Goal: Answer question/provide support

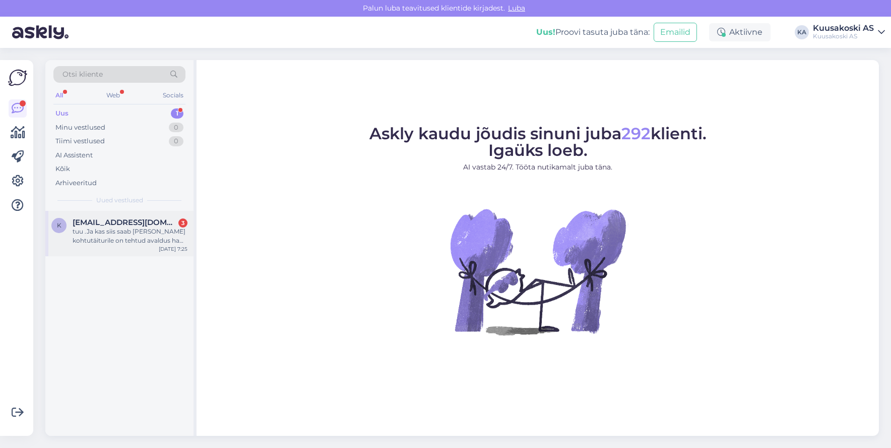
click at [93, 238] on div "tuu .Ja kas siis saab [PERSON_NAME] kohtutäiturile on tehtud avaldus ha teavita…" at bounding box center [130, 236] width 115 height 18
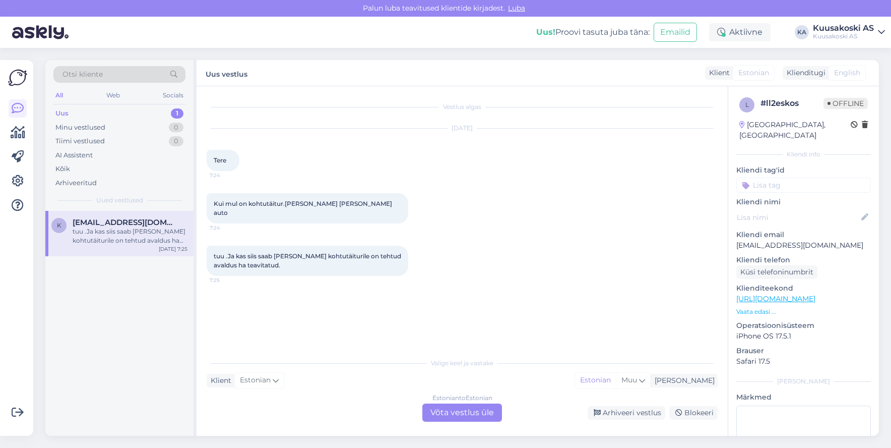
click at [442, 415] on div "Estonian to Estonian Võta vestlus üle" at bounding box center [462, 412] width 80 height 18
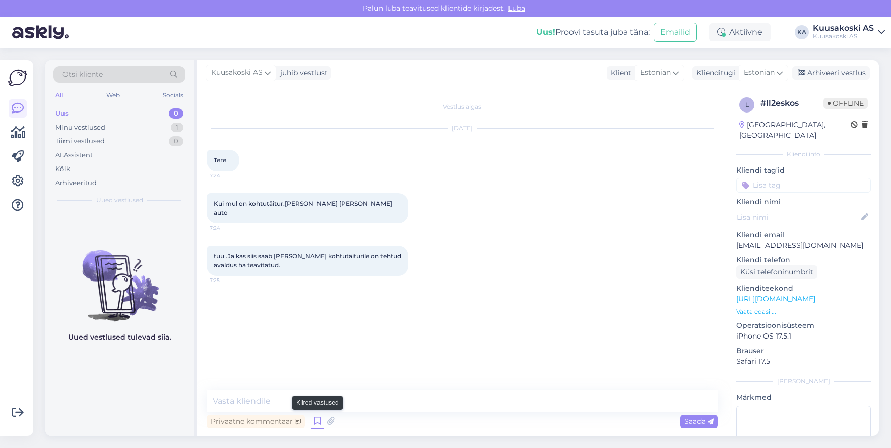
click at [315, 417] on icon at bounding box center [317, 420] width 12 height 15
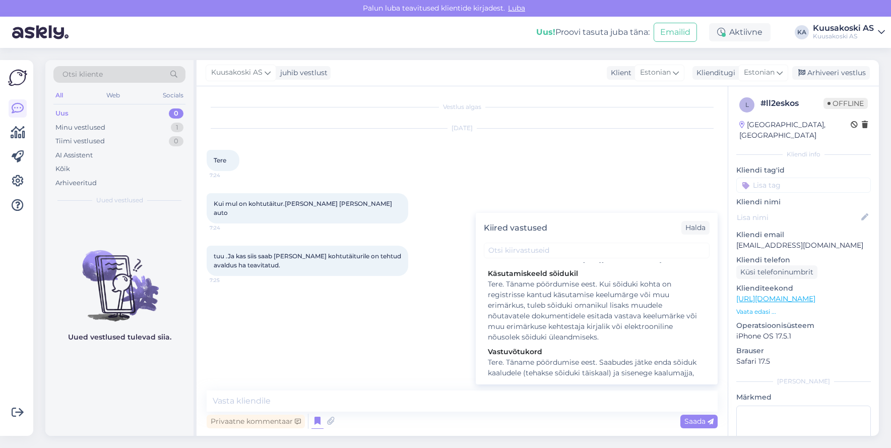
scroll to position [1310, 0]
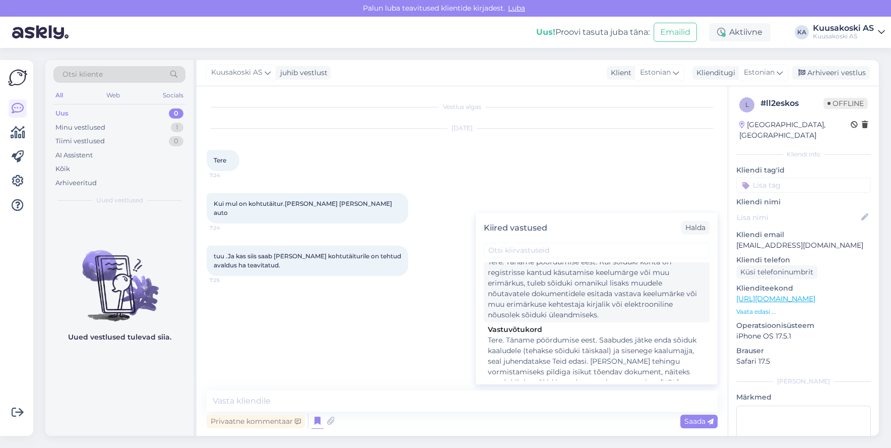
click at [555, 300] on div "Tere. Täname pöördumise eest. Kui sõiduki kohta on registrisse kantud käsutamis…" at bounding box center [597, 288] width 218 height 63
type textarea "Tere. Täname pöördumise eest. Kui sõiduki kohta on registrisse kantud käsutamis…"
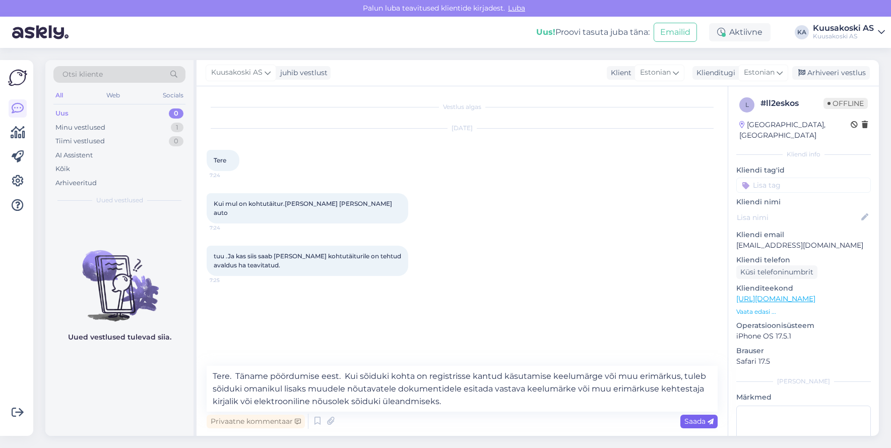
click at [699, 418] on span "Saada" at bounding box center [698, 420] width 29 height 9
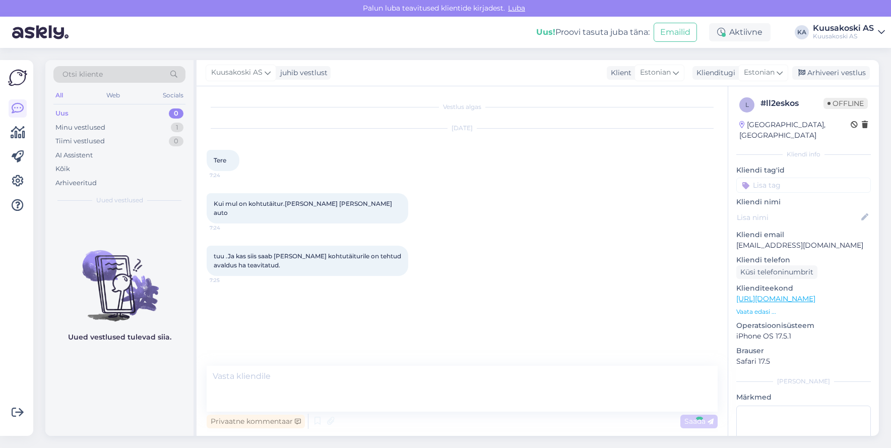
scroll to position [0, 0]
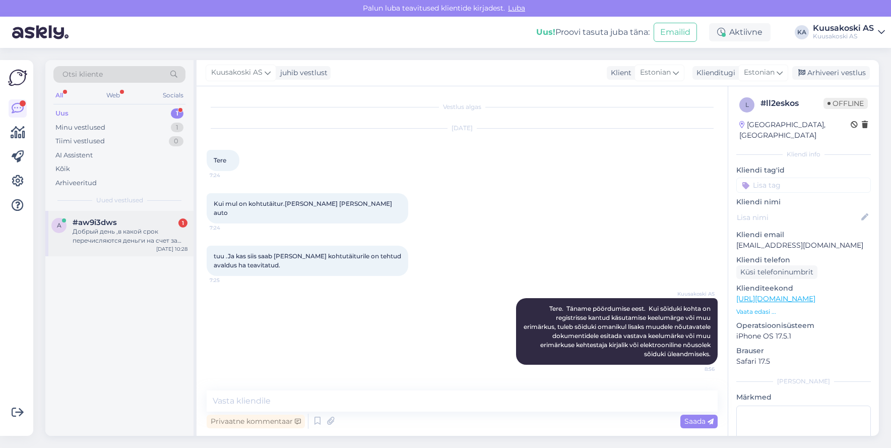
click at [97, 237] on div "Добрый день ,в какой срок перечисляются деньги на счет за сданный металл?" at bounding box center [130, 236] width 115 height 18
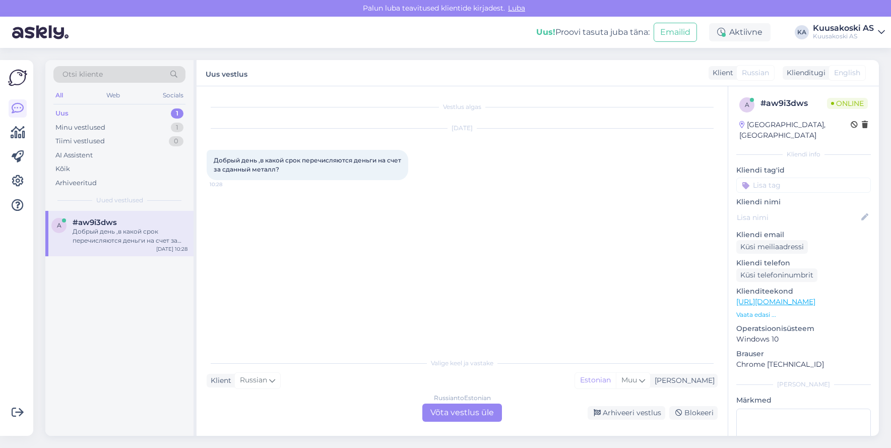
click at [452, 413] on div "Russian to Estonian Võta vestlus üle" at bounding box center [462, 412] width 80 height 18
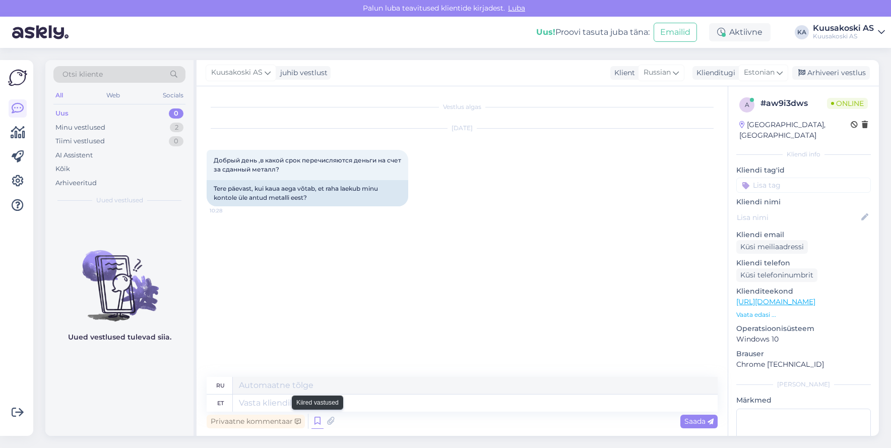
click at [314, 421] on icon at bounding box center [317, 420] width 12 height 15
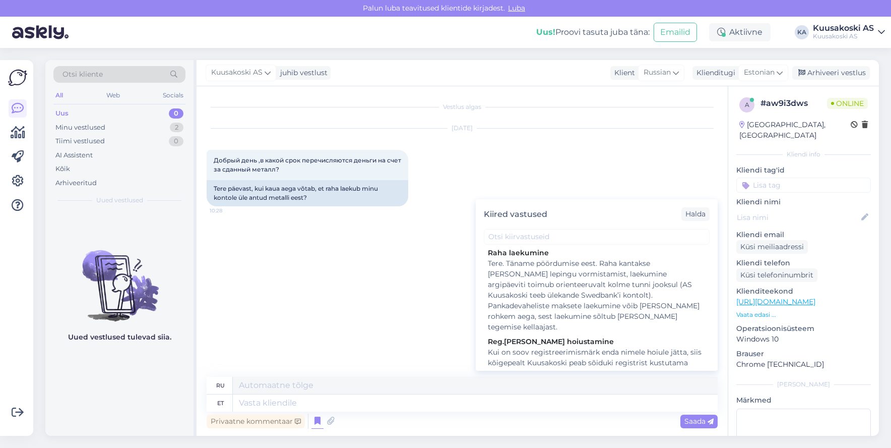
scroll to position [554, 0]
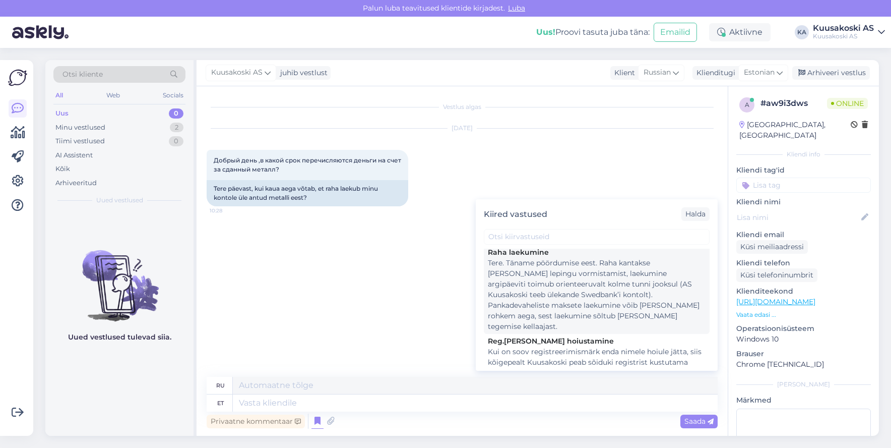
click at [571, 313] on div "Tere. Täname pöördumise eest. Raha kantakse [PERSON_NAME] lepingu vormistamist,…" at bounding box center [597, 295] width 218 height 74
type textarea "Здравствуйте. Спасибо, что связались с нами. Деньги переводятся на счет после п…"
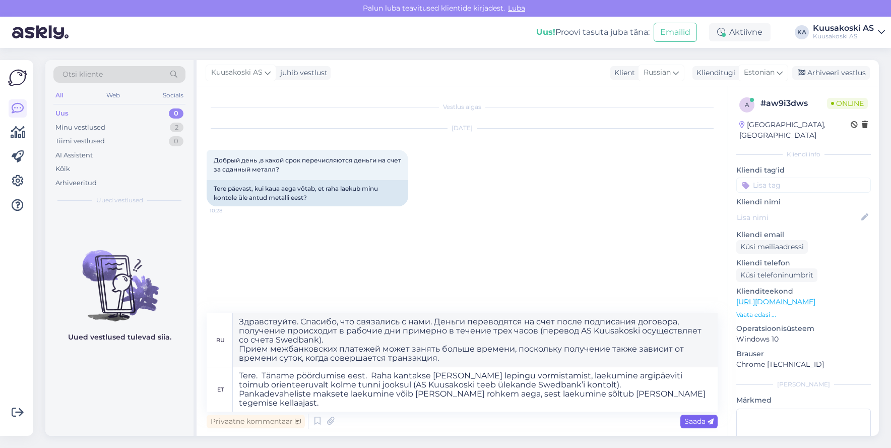
click at [704, 424] on span "Saada" at bounding box center [698, 420] width 29 height 9
type textarea "Tere. Täname pöördumise eest. Raha kantakse [PERSON_NAME] lepingu vormistamist,…"
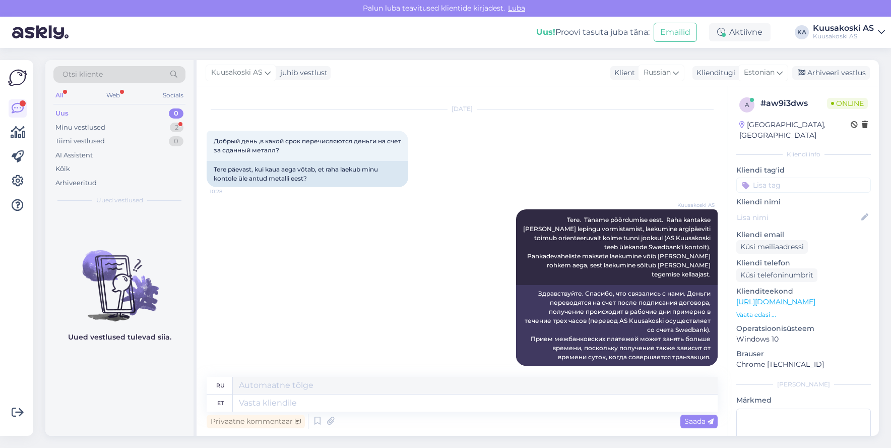
scroll to position [98, 0]
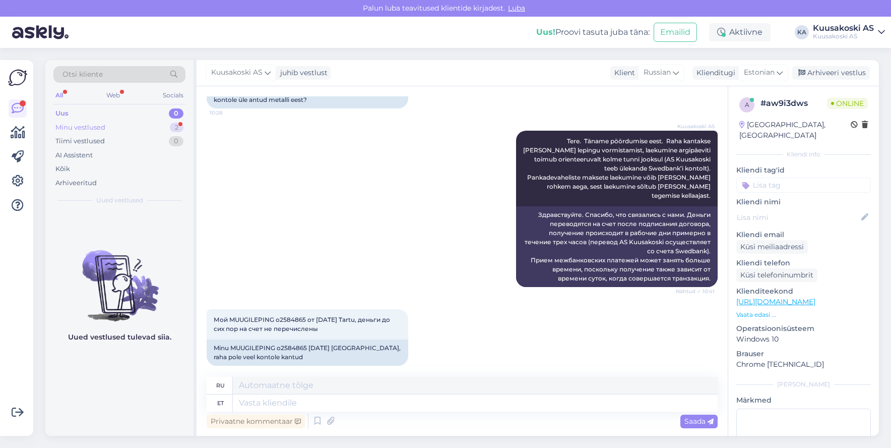
click at [82, 122] on div "Minu vestlused" at bounding box center [80, 127] width 50 height 10
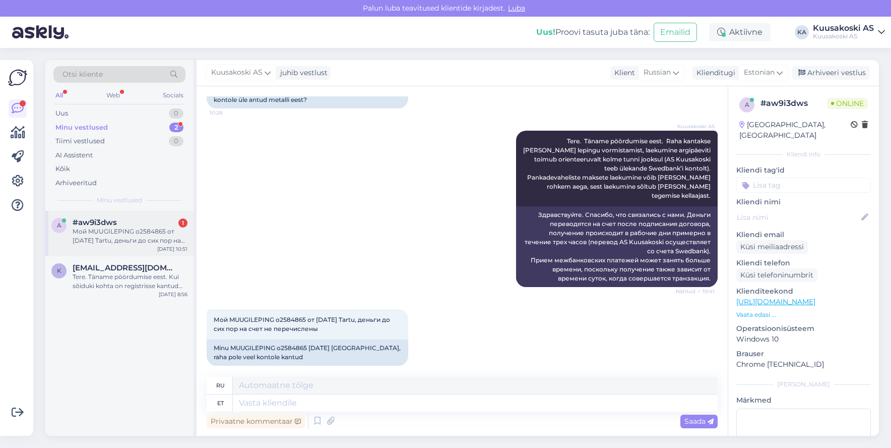
click at [143, 233] on div "Мой MUUGILEPING o2584865 от [DATE] Tartu, деньги до сих пор на счет не перечисл…" at bounding box center [130, 236] width 115 height 18
click at [277, 315] on span "Мой MUUGILEPING o2584865 от [DATE] Tartu, деньги до сих пор на счет не перечисл…" at bounding box center [303, 323] width 178 height 17
drag, startPoint x: 278, startPoint y: 309, endPoint x: 304, endPoint y: 307, distance: 26.3
click at [304, 315] on span "Мой MUUGILEPING o2584865 от [DATE] Tartu, деньги до сих пор на счет не перечисл…" at bounding box center [303, 323] width 178 height 17
copy span "2584865"
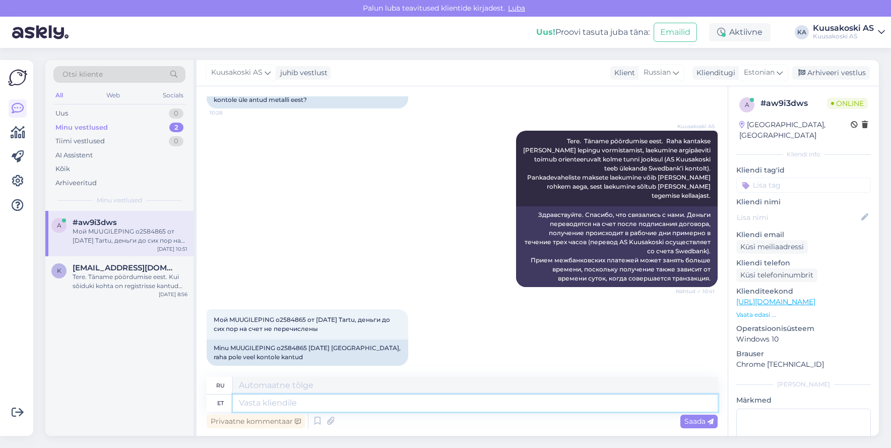
click at [245, 400] on textarea at bounding box center [475, 402] width 485 height 17
type textarea "T"
type textarea "Ilmselt"
type textarea "Видимо"
type textarea "Ilmselt on"
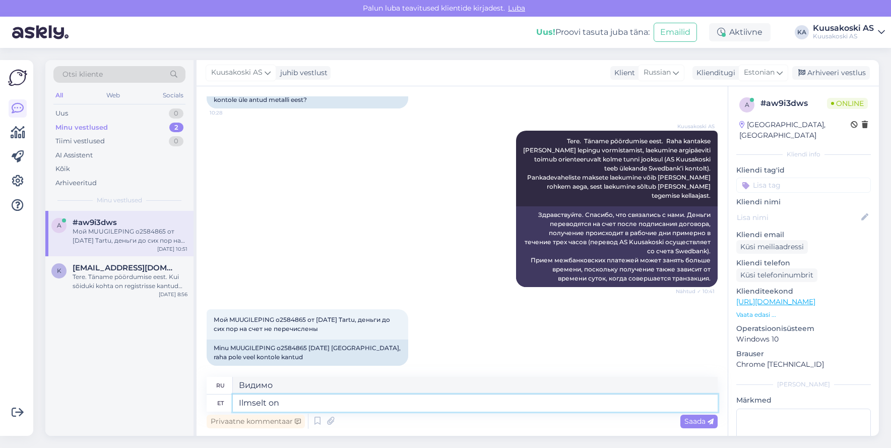
type textarea "По-видимому, это так"
type textarea "Ilmselt on vigane k"
type textarea "Вероятно, он неисправен."
type textarea "Ilmselt on vigane kontonumber"
type textarea "Номер счета, вероятно, неверный."
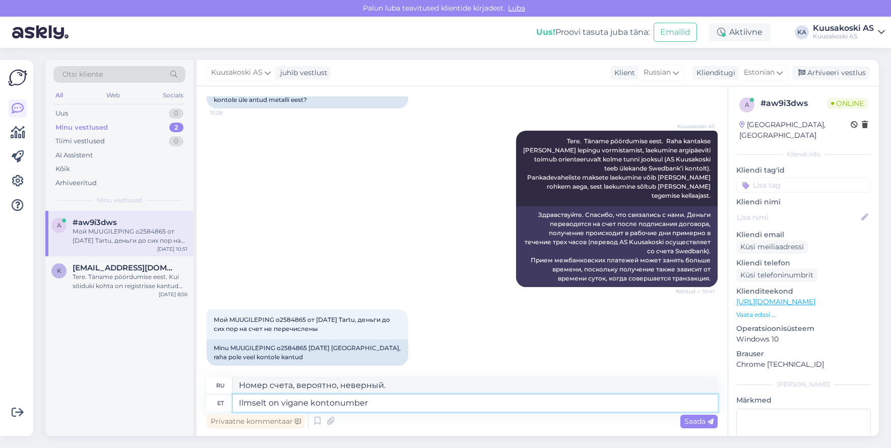
paste textarea "EE62101040200247006"
type textarea "Ilmselt on vigane kontonumber EE62101040200247006"
type textarea "По-видимому, неверный номер счета — EE62101040200247006."
type textarea "Ilmselt on vigane kontonumber EE62101040200247006 (pe"
type textarea "Неверный номер счета, по-видимому, EE62101040200247006 ("
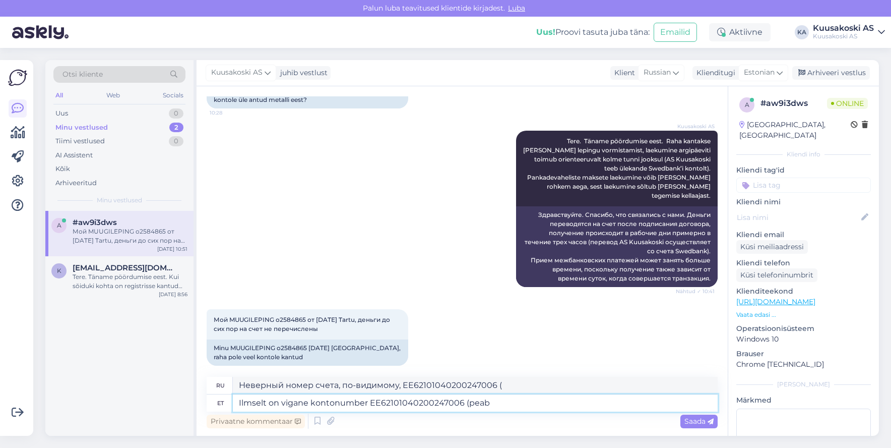
type textarea "Ilmselt on vigane kontonumber EE62101040200247006 (peab"
type textarea "По-видимому, неправильный номер счета — EE62101040200247006 (должен быть"
type textarea "Ilmselt on vigane kontonumber EE62101040200247006 ("
type textarea "Неверный номер счета, по-видимому, EE62101040200247006 ("
type textarea "Ilmselt on vigane kontonumber EE62101040200247006 (üks"
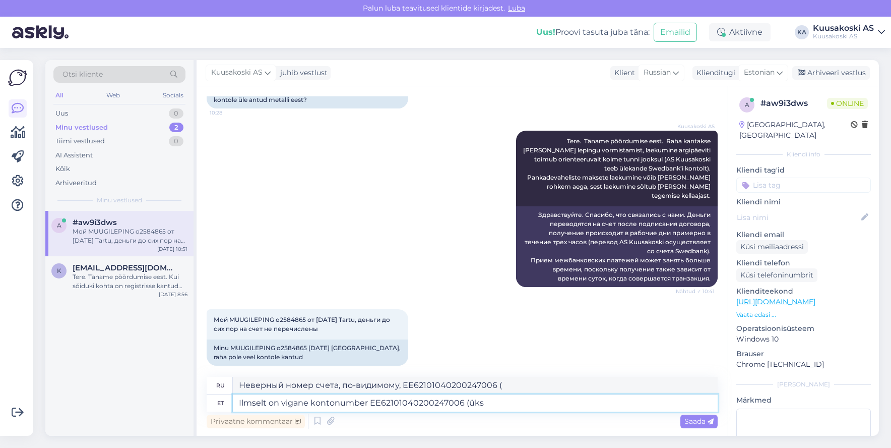
type textarea "По-видимому, неправильный номер счета - EE62101040200247006 (один"
type textarea "Ilmselt on vigane kontonumber EE62101040200247006 (üks number"
type textarea "По-видимому, неправильный номер счета — EE62101040200247006 (одна цифра"
type textarea "Ilmselt on vigane kontonumber EE62101040200247006 (üks number puudu"
type textarea "По-видимому, неверный номер счета — EE62101040200247006 (отсутствует одна цифра…"
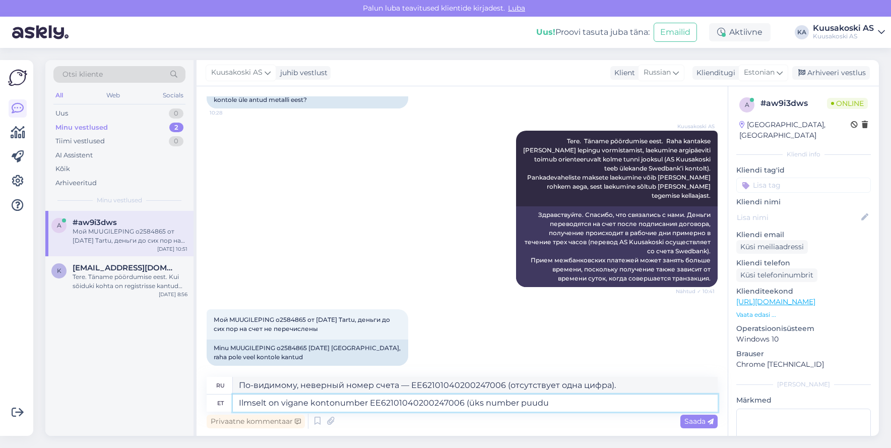
type textarea "Ilmselt on vigane kontonumber EE62101040200247006 (üks number puudu)"
type textarea "Номер счета EE62101040200247006, по-видимому, неверный (отсутствует одна цифра)."
type textarea "Ilmselt on vigane kontonumber EE62101040200247006 (üks number puudu)."
type textarea "По-видимому, номер счета EE62101040200247006 неверен (отсутствует одна цифра)."
type textarea "Ilmselt on vigane kontonumber EE62101040200247006 (üks number puudu). [GEOGRAPH…"
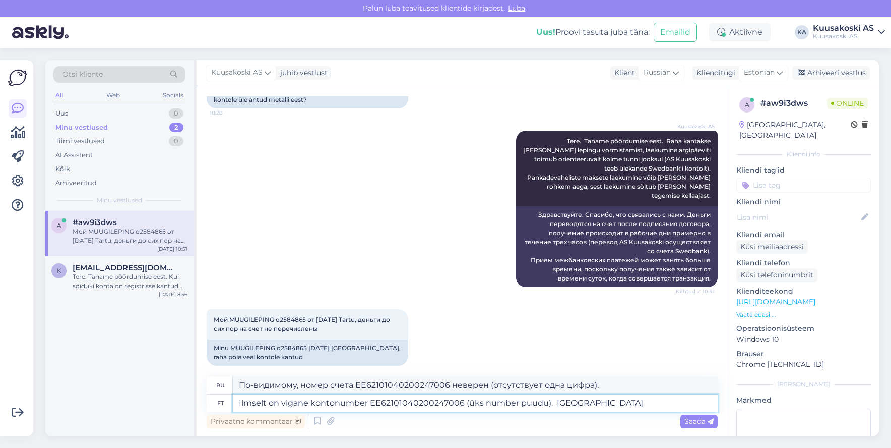
type textarea "Номер счёта EE62101040200247006, по-видимому, неверный (не хватает одной цифры)…"
type textarea "Ilmselt on vigane kontonumber EE62101040200247006 (üks number puudu). Palun kon…"
type textarea "Номер счёта EE62101040200247006, по-видимому, неверен (отсутствует одна цифра).…"
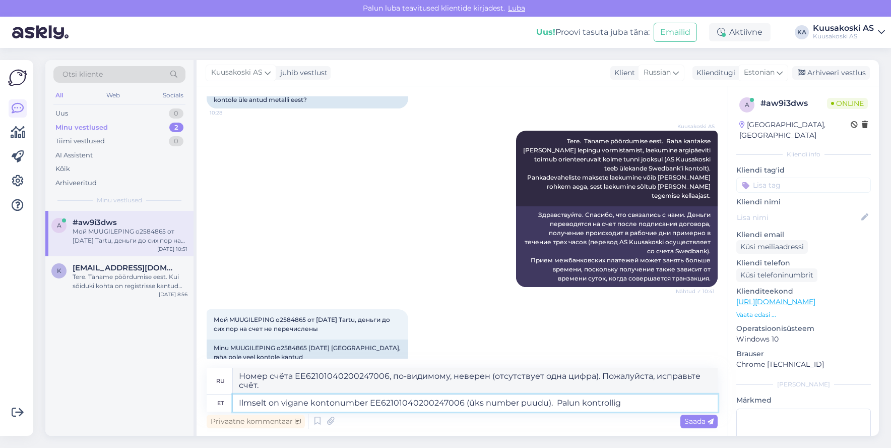
type textarea "Ilmselt on vigane kontonumber EE62101040200247006 (üks number puudu). Palun kon…"
type textarea "Номер счёта EE62101040200247006, по-видимому, неверный (отсутствует одна цифра)…"
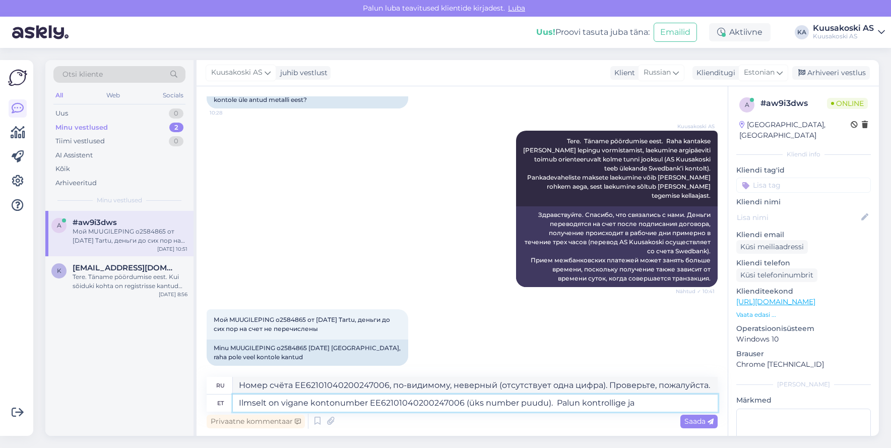
type textarea "Ilmselt on vigane kontonumber EE62101040200247006 (üks number puudu). Palun kon…"
type textarea "Номер счёта EE62101040200247006, по-видимому, неверный (не хватает одной цифры)…"
type textarea "Ilmselt on vigane kontonumber EE62101040200247006 (üks number puudu). Palun kon…"
type textarea "Номер счёта EE62101040200247006, по-видимому, неверный (не хватает одной цифры)…"
type textarea "Ilmselt on vigane kontonumber EE62101040200247006 (üks number puudu). Palun kon…"
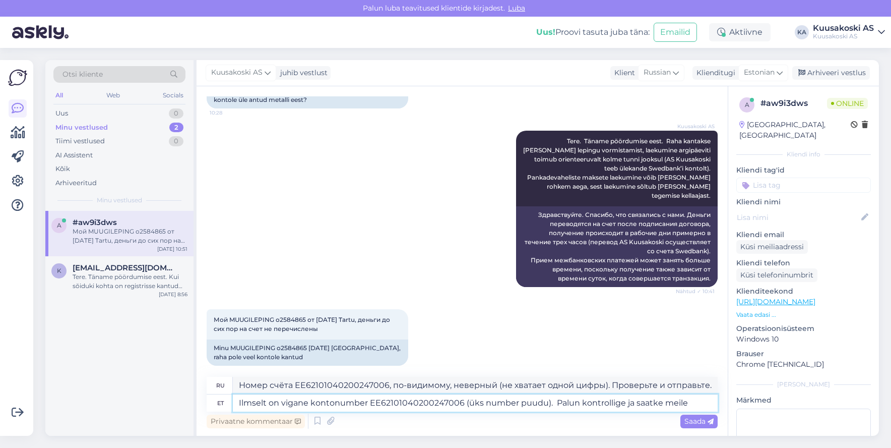
type textarea "По всей видимости, номер счёта EE62101040200247006 неверный (не хватает одной ц…"
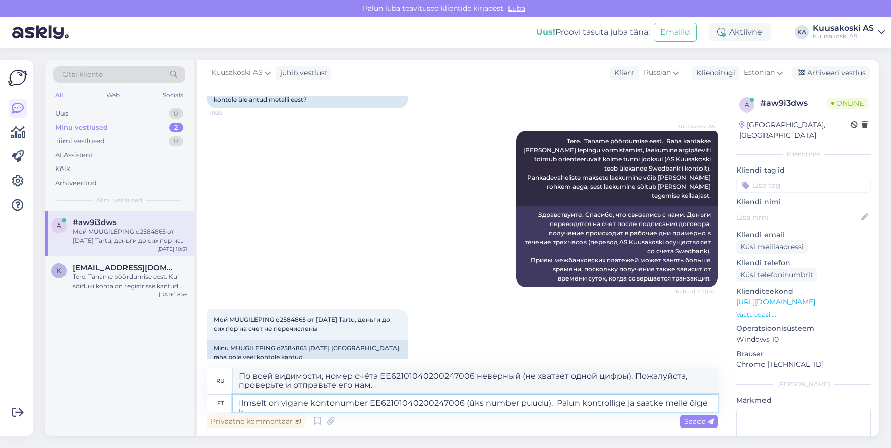
type textarea "Ilmselt on vigane kontonumber EE62101040200247006 (üks number puudu). Palun kon…"
type textarea "Номер счёта EE62101040200247006, по-видимому, неверный (не хватает одной цифры)…"
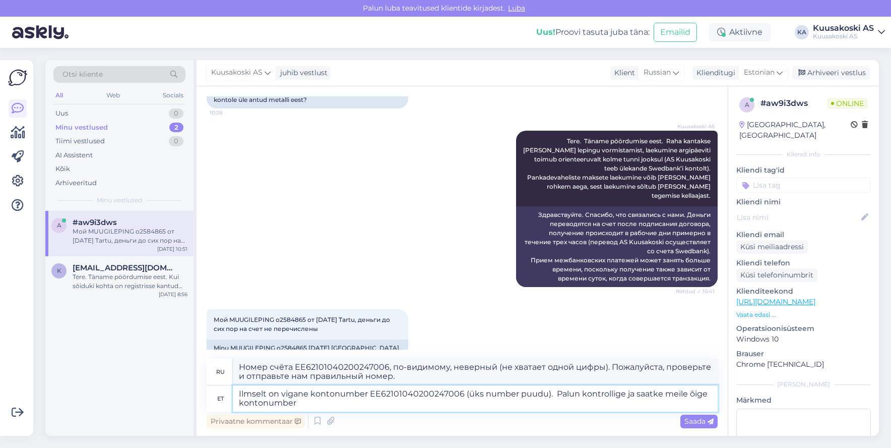
type textarea "Ilmselt on vigane kontonumber EE62101040200247006 (üks number puudu). Palun kon…"
type textarea "Номер счёта EE62101040200247006, по-видимому, неверный (не хватает одной цифры)…"
type textarea "Ilmselt on vigane kontonumber EE62101040200247006 (üks number puudu). Palun kon…"
type textarea "Номер счёта EE62101040200247006, по-видимому, неверный (не хватает одной цифры)…"
type textarea "Ilmselt on vigane kontonumber EE62101040200247006 (üks number puudu). Palun kon…"
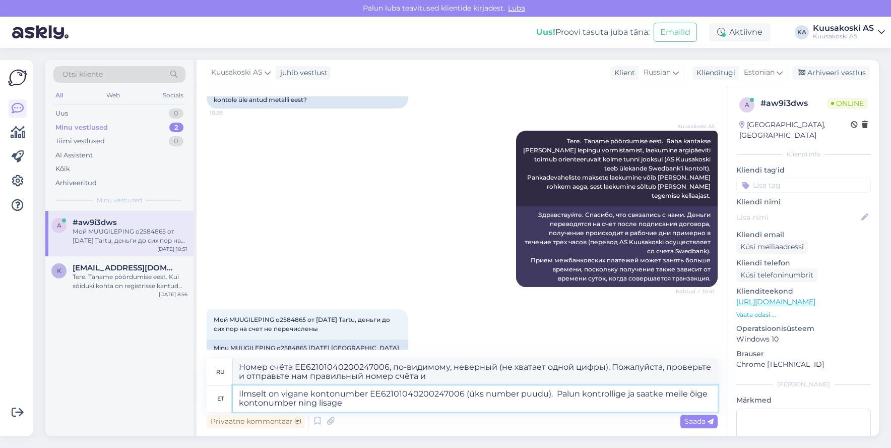
type textarea "Номер счёта EE62101040200247006, по-видимому, неверный (не хватает одной цифры)…"
type textarea "Ilmselt on vigane kontonumber EE62101040200247006 (üks number puudu). Palun kon…"
type textarea "Номер счёта EE62101040200247006, по-видимому, неверный (не хватает одной цифры)…"
type textarea "Ilmselt on vigane kontonumber EE62101040200247006 (üks number puudu). Palun kon…"
type textarea "Номер счёта EE62101040200247006, по-видимому, неверный (не хватает одной цифры)…"
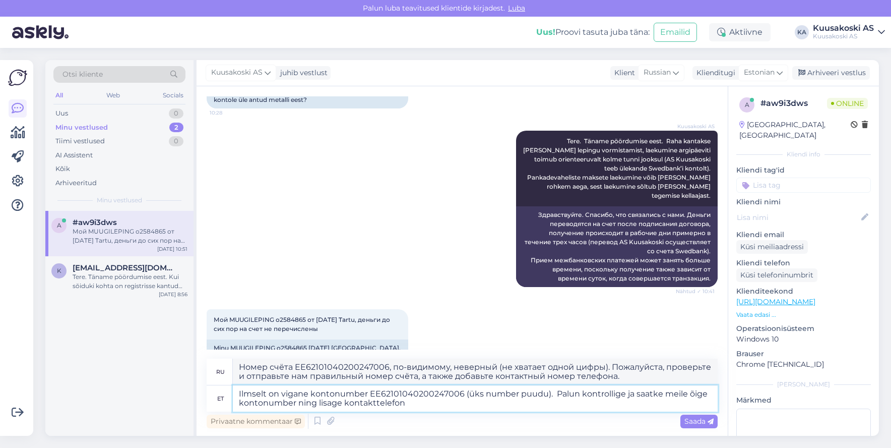
type textarea "Ilmselt on vigane kontonumber EE62101040200247006 (üks number puudu). Palun kon…"
type textarea "По всей видимости, номер счёта EE62101040200247006 указан неверно (не хватает о…"
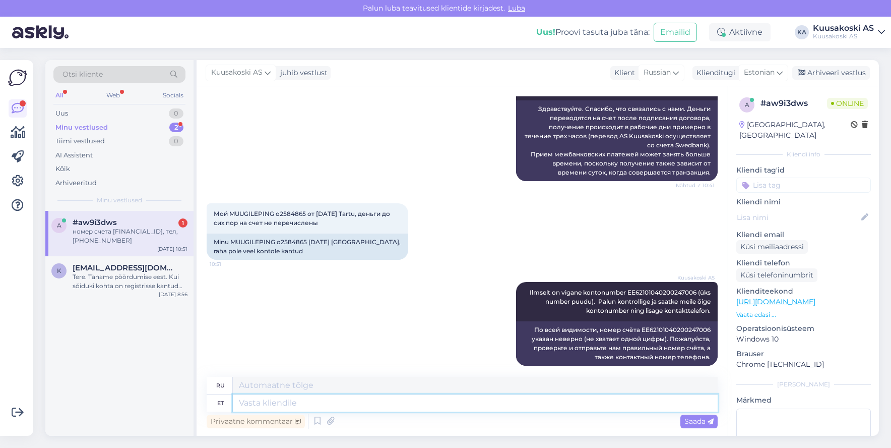
scroll to position [264, 0]
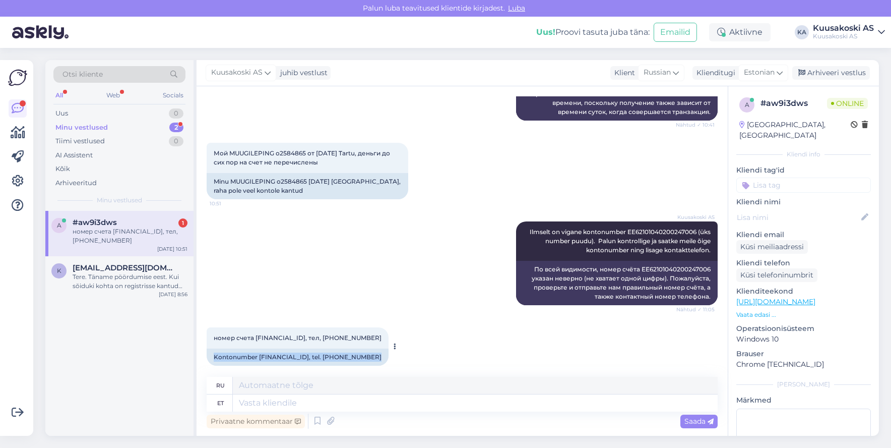
drag, startPoint x: 215, startPoint y: 349, endPoint x: 397, endPoint y: 346, distance: 182.5
click at [389, 346] on div "номер счета [FINANCIAL_ID], тел, [PHONE_NUMBER]:12 Kontonumber [FINANCIAL_ID], …" at bounding box center [298, 346] width 182 height 38
copy div "Kontonumber [FINANCIAL_ID], tel. [PHONE_NUMBER]"
click at [276, 149] on span "Мой MUUGILEPING o2584865 от [DATE] Tartu, деньги до сих пор на счет не перечисл…" at bounding box center [303, 157] width 178 height 17
click at [283, 149] on span "Мой MUUGILEPING o2584865 от [DATE] Tartu, деньги до сих пор на счет не перечисл…" at bounding box center [303, 157] width 178 height 17
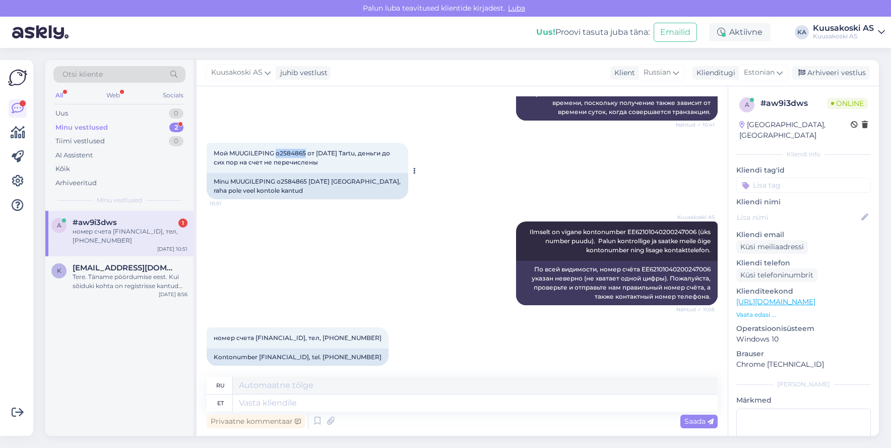
drag, startPoint x: 277, startPoint y: 145, endPoint x: 306, endPoint y: 147, distance: 28.8
click at [306, 149] on span "Мой MUUGILEPING o2584865 от [DATE] Tartu, деньги до сих пор на счет не перечисл…" at bounding box center [303, 157] width 178 height 17
copy span "o2584865"
click at [290, 253] on div "Kuusakoski AS Ilmselt on vigane kontonumber EE62101040200247006 (üks number puu…" at bounding box center [462, 263] width 511 height 106
click at [256, 404] on textarea at bounding box center [475, 402] width 485 height 17
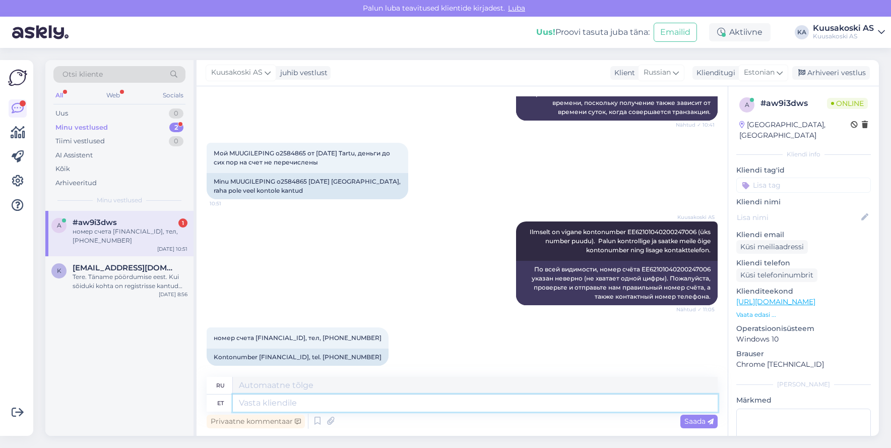
type textarea "T"
type textarea "Т"
type textarea "Tänan"
type textarea "Спасибо"
type textarea "Tänan."
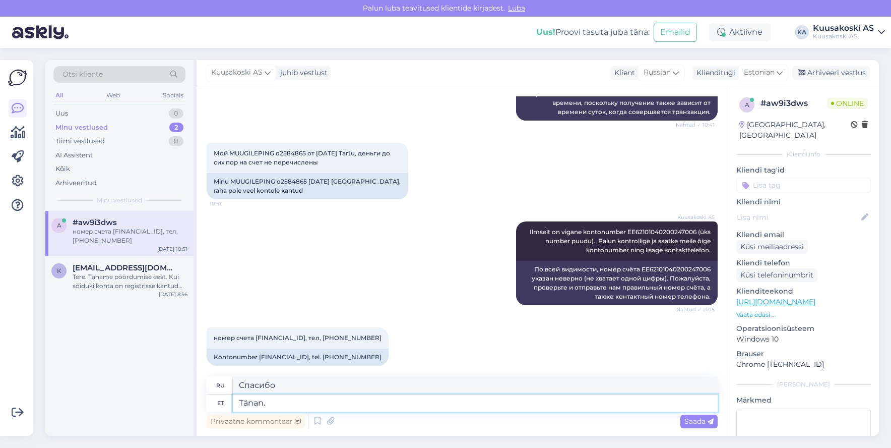
type textarea "Спасибо."
type textarea "Tänan. [GEOGRAPHIC_DATA]"
type textarea "Спасибо. Мы это сделаем."
type textarea "Tänan. Teeme ülekande"
type textarea "Спасибо. Мы осуществим перевод."
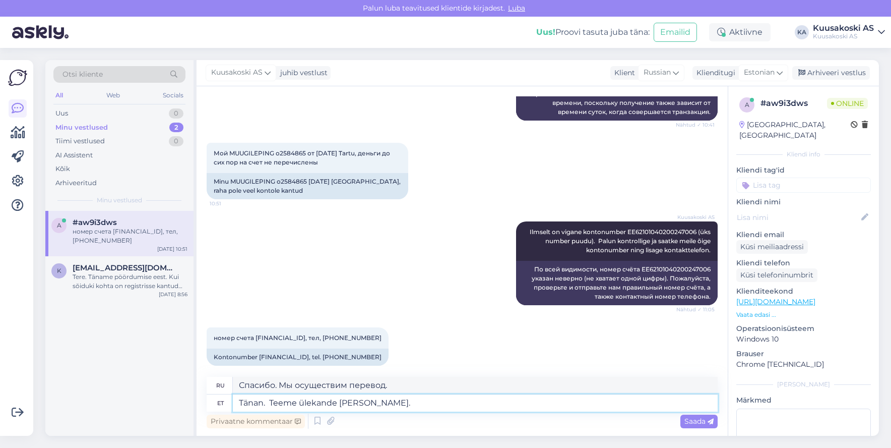
type textarea "Tänan. Teeme ülekande [PERSON_NAME]."
type textarea "Спасибо. Мы сделаем перевод сегодня."
type textarea "Tänan. Teeme ülekande [PERSON_NAME]. Kõike j"
type textarea "Спасибо. Мы перенесёмся сегодня. Всего наилучшего."
click at [300, 402] on textarea "Tänan. Teeme ülekande [PERSON_NAME]. Kõike head." at bounding box center [475, 402] width 485 height 17
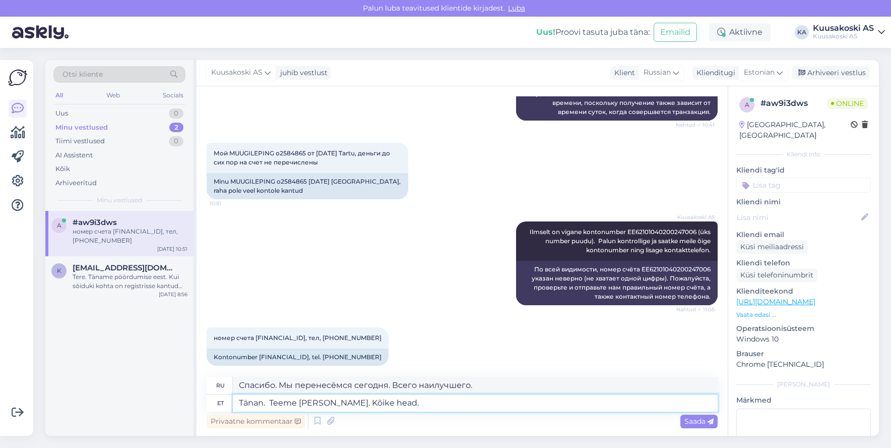
type textarea "Tänan. Teeme [PERSON_NAME]. Kõike head."
type textarea "Спасибо. Мы оплатим сегодня. Всего наилучшего."
type textarea "Tänan. Teeme [PERSON_NAME]. Kõike head."
click at [695, 419] on span "Saada" at bounding box center [698, 420] width 29 height 9
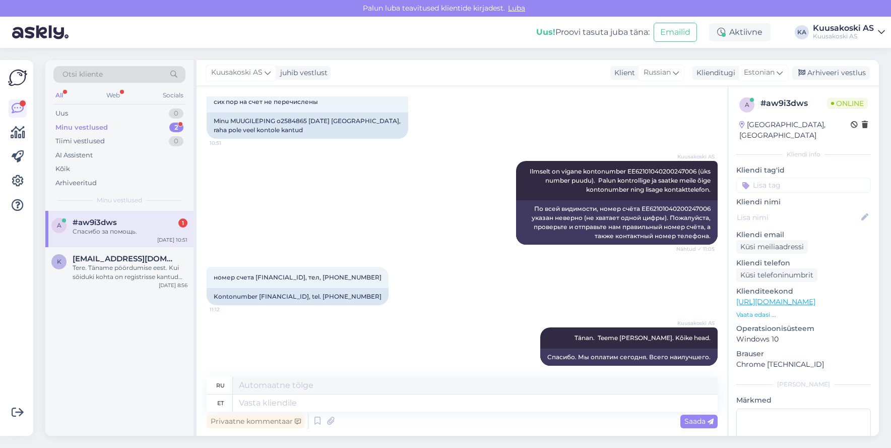
scroll to position [385, 0]
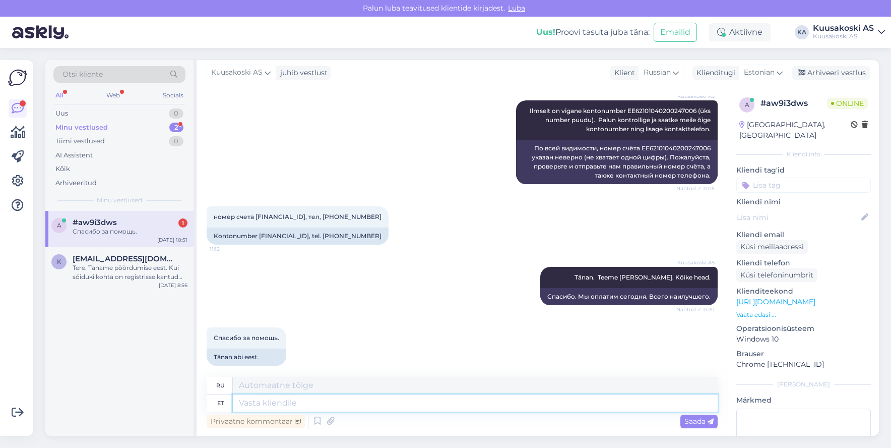
click at [268, 401] on textarea at bounding box center [475, 402] width 485 height 17
click at [322, 323] on div "Спасибо за помощь. 11:21 Tänan abi eest." at bounding box center [462, 346] width 511 height 60
click at [132, 275] on div "Tere. Täname pöördumise eest. Kui sõiduki kohta on registrisse kantud käsutamis…" at bounding box center [130, 272] width 115 height 18
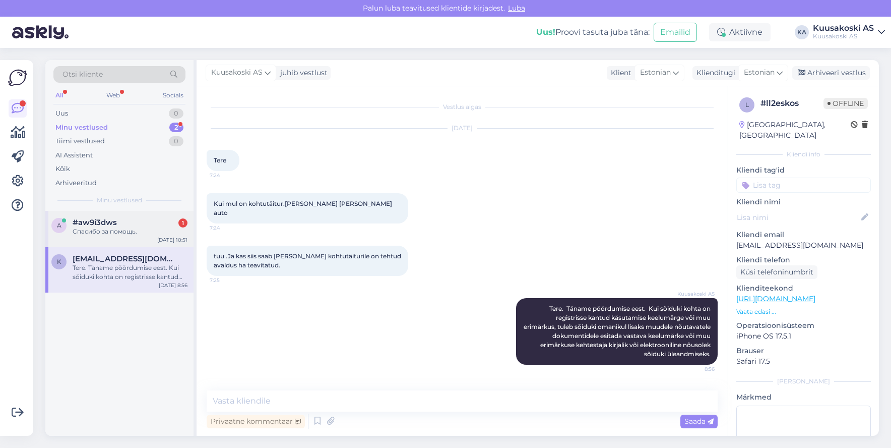
click at [108, 234] on div "Спасибо за помощь." at bounding box center [130, 231] width 115 height 9
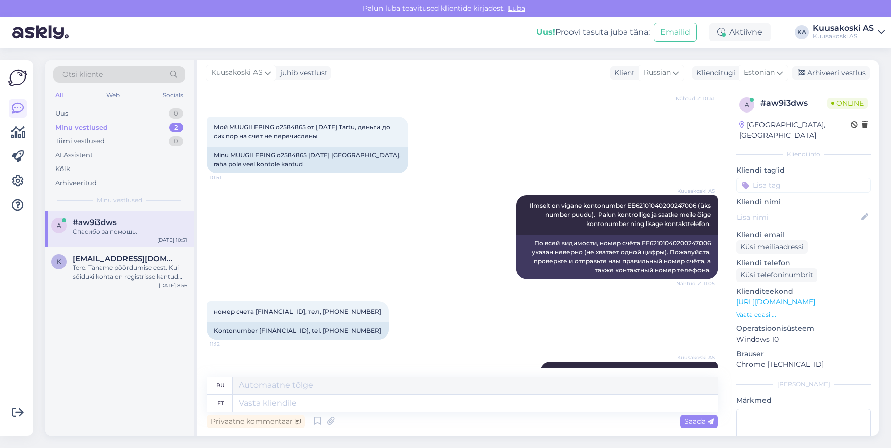
scroll to position [385, 0]
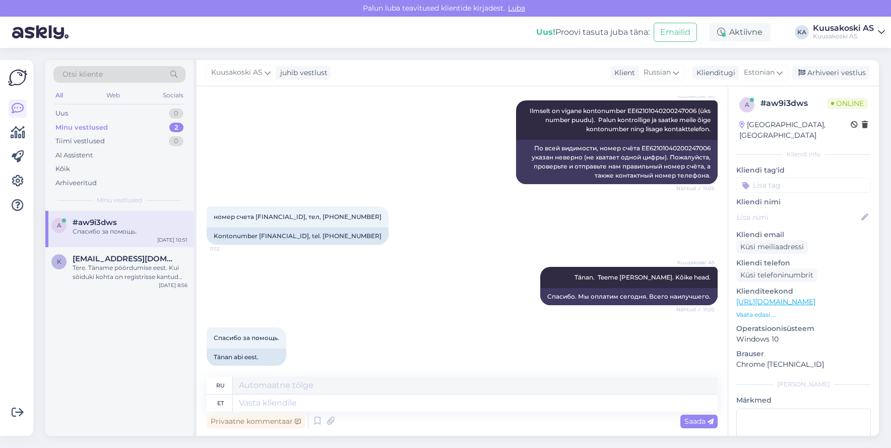
click at [106, 127] on div "Minu vestlused 2" at bounding box center [119, 127] width 132 height 14
click at [424, 332] on div "Спасибо за помощь. 11:21 Tänan abi eest." at bounding box center [462, 346] width 511 height 60
